Goal: Find specific page/section

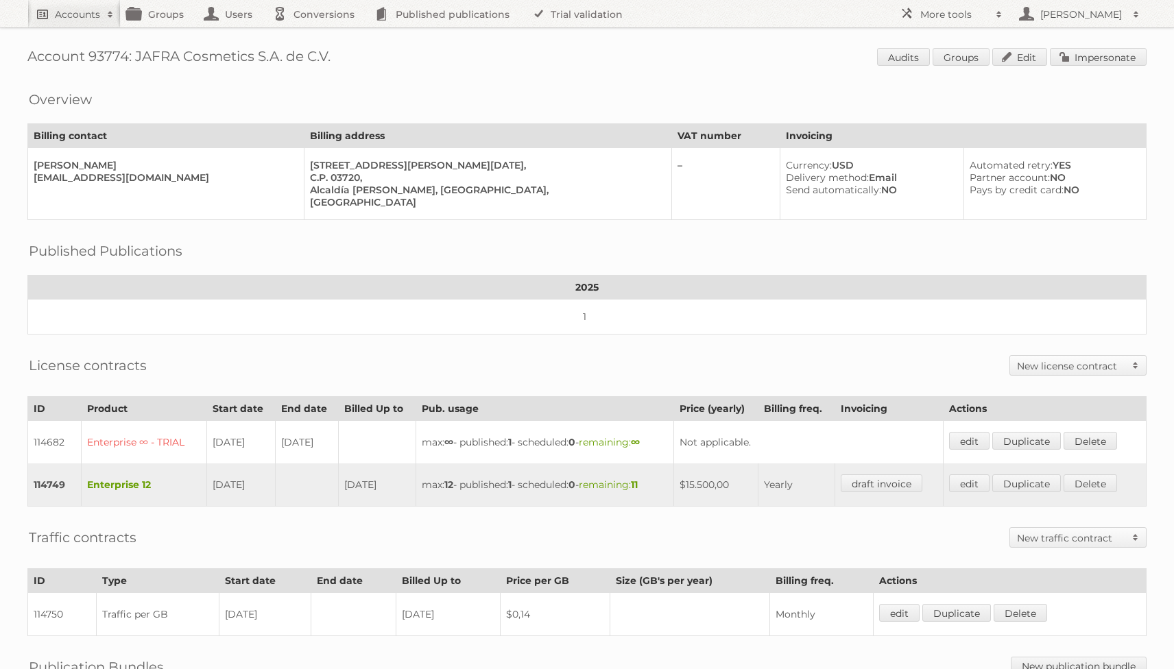
click at [86, 9] on h2 "Accounts" at bounding box center [77, 15] width 45 height 14
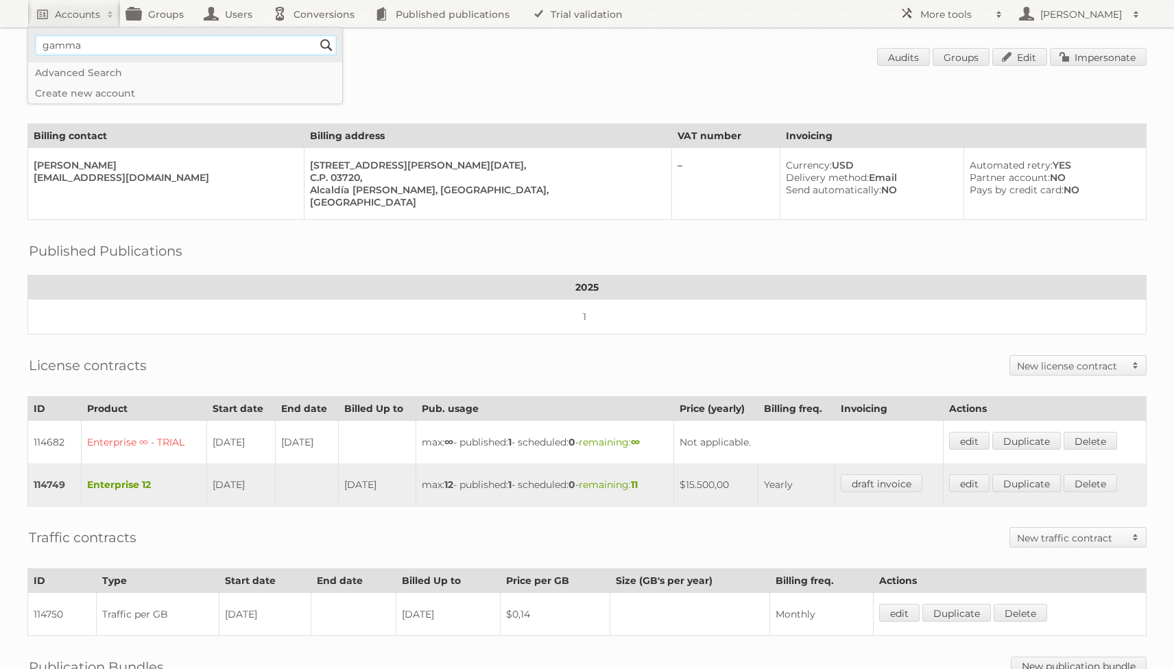
type input"] "gamma"
click at [316, 35] on input "Search" at bounding box center [326, 45] width 21 height 21
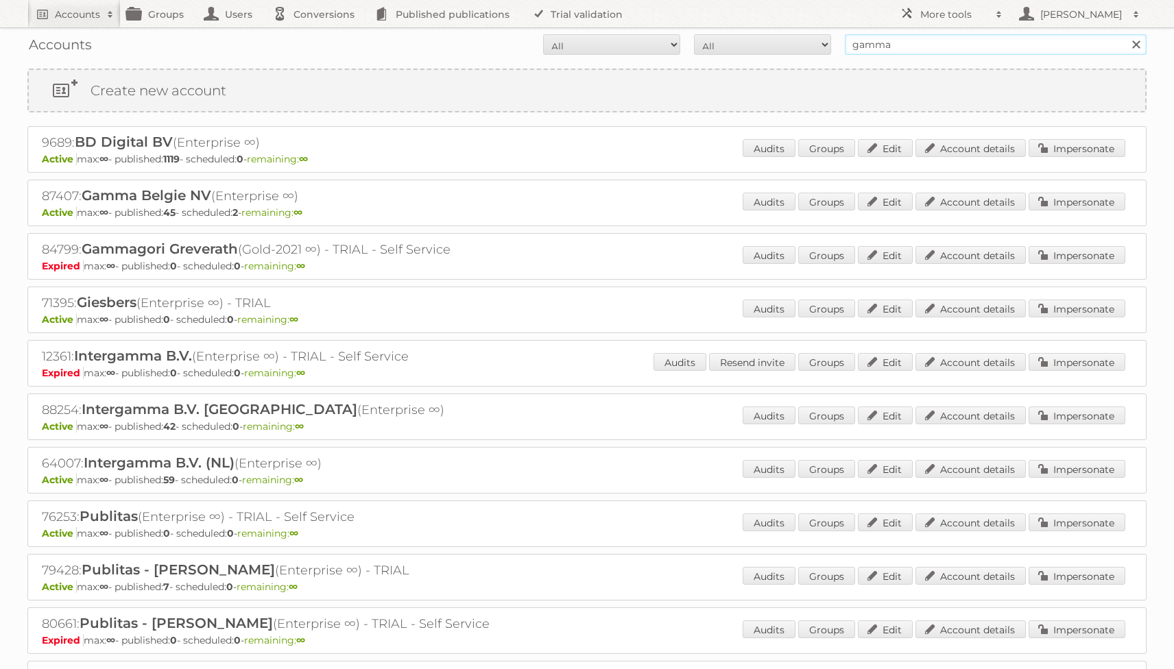
click at [862, 46] on input "gamma" at bounding box center [996, 44] width 302 height 21
type input "praxis"
click at [1125, 34] on input "Search" at bounding box center [1135, 44] width 21 height 21
